Goal: Entertainment & Leisure: Consume media (video, audio)

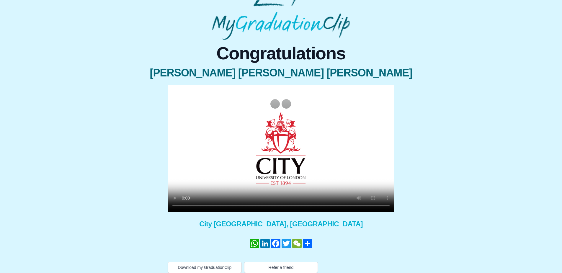
scroll to position [29, 0]
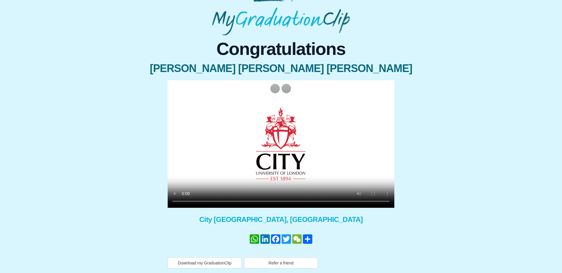
click at [437, 198] on div "Congratulations Zack Reuben Angol Fowler × Share your GraduationClip now! Whats…" at bounding box center [281, 151] width 552 height 233
click at [450, 166] on div "Congratulations Zack Reuben Angol Fowler × Share your GraduationClip now! Whats…" at bounding box center [281, 151] width 552 height 233
click at [506, 73] on div "Congratulations Zack Reuben Angol Fowler × Share your GraduationClip now! Whats…" at bounding box center [281, 151] width 552 height 233
drag, startPoint x: 389, startPoint y: 34, endPoint x: 377, endPoint y: 9, distance: 27.4
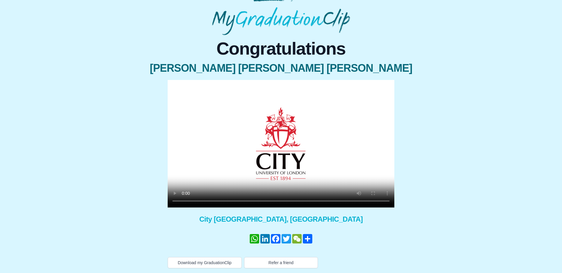
click at [389, 33] on div at bounding box center [281, 5] width 276 height 60
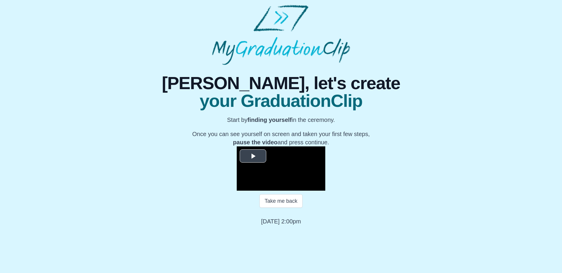
scroll to position [55, 0]
click at [253, 156] on span "Video Player" at bounding box center [253, 156] width 0 height 0
click at [237, 190] on video "Video Player" at bounding box center [281, 168] width 88 height 44
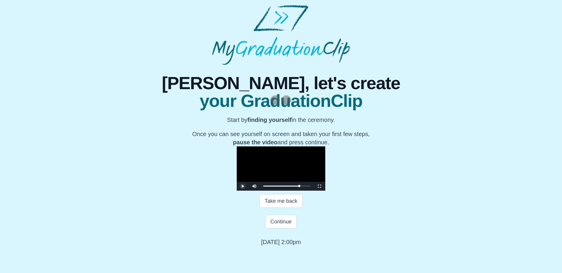
click at [242, 186] on span "Video Player" at bounding box center [242, 186] width 0 height 0
click at [299, 187] on div "1:32:44 Progress : 0%" at bounding box center [281, 185] width 36 height 1
click at [298, 187] on div "1:31:16 Progress : 0%" at bounding box center [280, 185] width 35 height 1
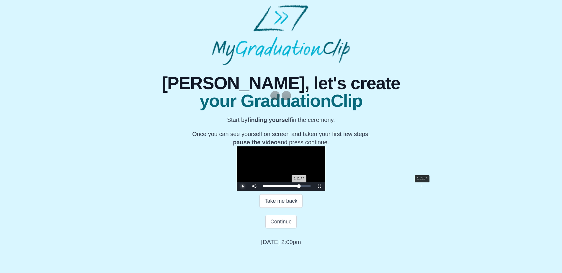
click at [299, 187] on div "1:31:47 Progress : 0%" at bounding box center [281, 185] width 36 height 1
click at [299, 187] on div "1:31:57 Progress : 0%" at bounding box center [281, 185] width 36 height 1
click at [299, 187] on div "1:32:18 Progress : 0%" at bounding box center [281, 185] width 36 height 1
click at [299, 187] on div "1:32:28 Progress : 0%" at bounding box center [281, 185] width 36 height 1
click at [299, 187] on div "1:33:09 Progress : 0%" at bounding box center [281, 185] width 36 height 1
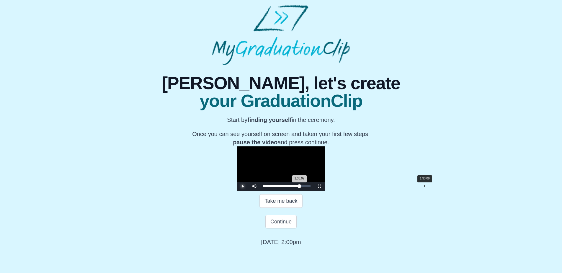
click at [299, 187] on div "1:33:09 Progress : 0%" at bounding box center [281, 185] width 36 height 1
click at [299, 187] on div "1:33:30 Progress : 0%" at bounding box center [281, 185] width 36 height 1
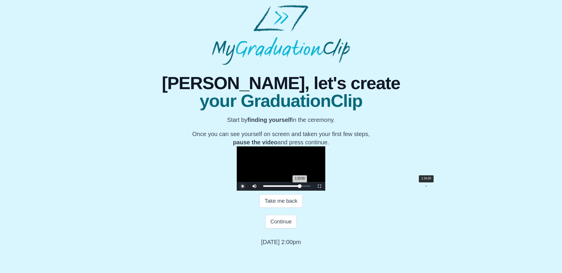
click at [300, 187] on div "1:33:50 Progress : 0%" at bounding box center [281, 185] width 37 height 1
click at [300, 187] on div "1:34:21 Progress : 0%" at bounding box center [281, 185] width 37 height 1
click at [300, 187] on div "1:34:31 Progress : 0%" at bounding box center [281, 185] width 37 height 1
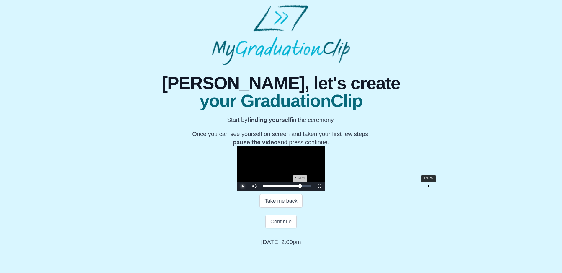
click at [300, 187] on div "1:34:41 Progress : 0%" at bounding box center [281, 185] width 37 height 1
click at [300, 187] on div "1:35:22 Progress : 0%" at bounding box center [281, 185] width 37 height 1
click at [300, 187] on div "1:35:43 Progress : 0%" at bounding box center [281, 185] width 37 height 1
click at [300, 187] on div "1:35:53 Progress : 0%" at bounding box center [281, 185] width 37 height 1
